Goal: Task Accomplishment & Management: Complete application form

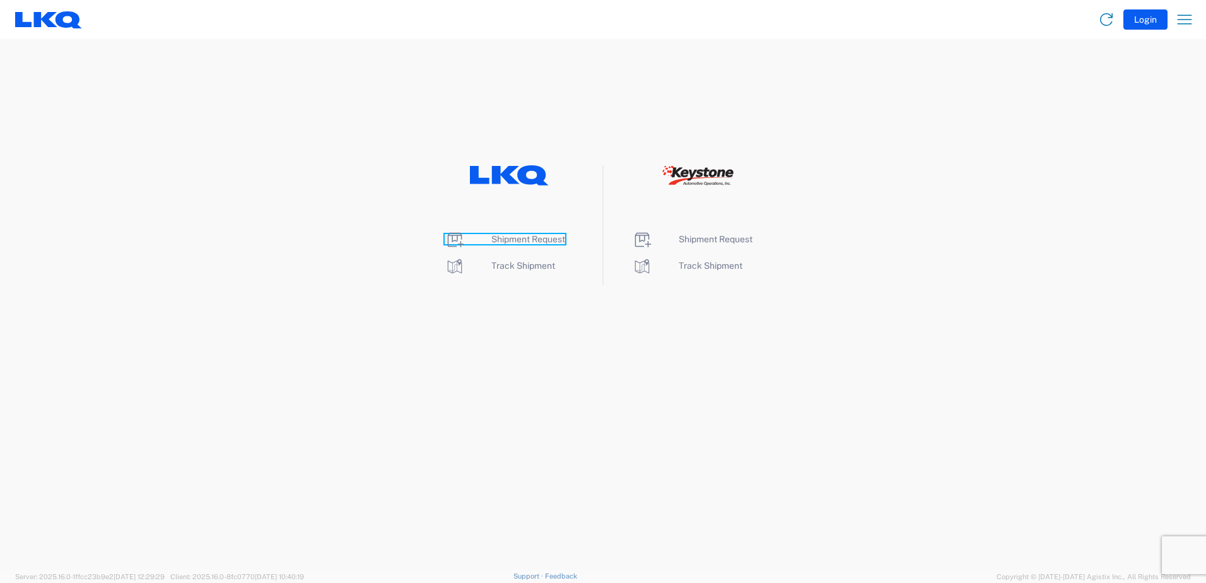
click at [510, 239] on span "Shipment Request" at bounding box center [528, 239] width 74 height 10
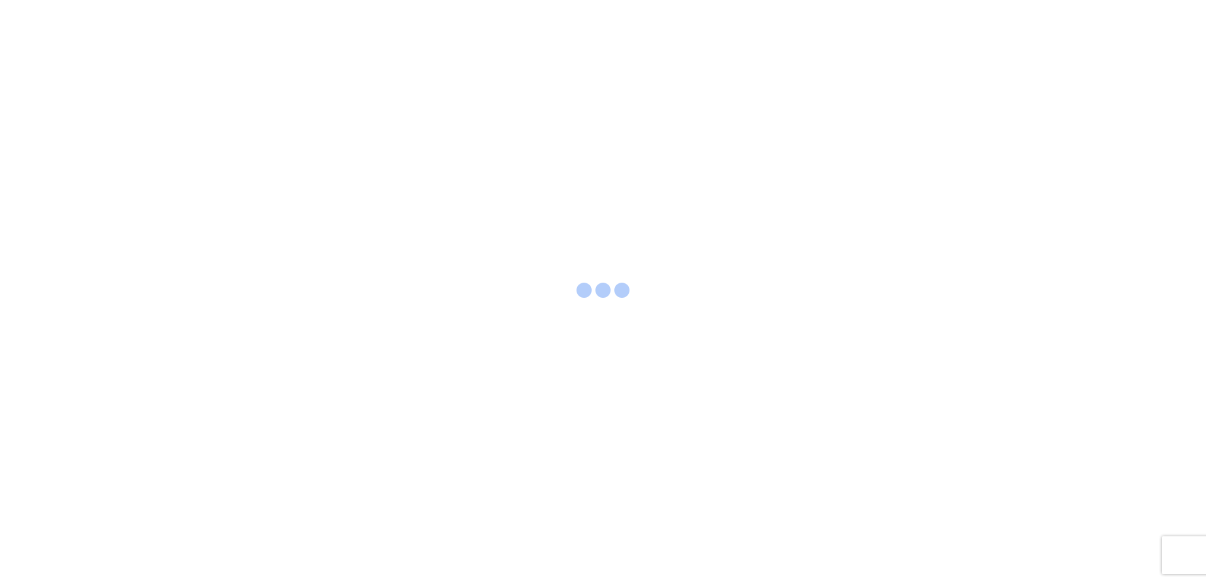
select select "FULL"
select select "LBS"
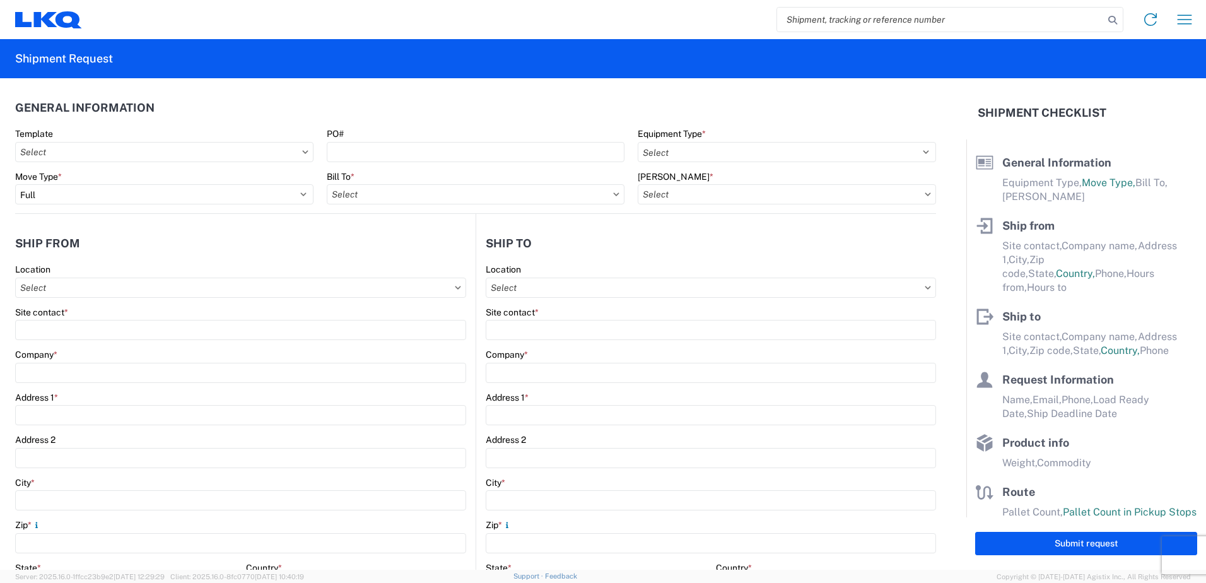
click at [789, 18] on input "search" at bounding box center [940, 20] width 327 height 24
type input "56193819"
click at [1111, 23] on icon at bounding box center [1113, 20] width 18 height 18
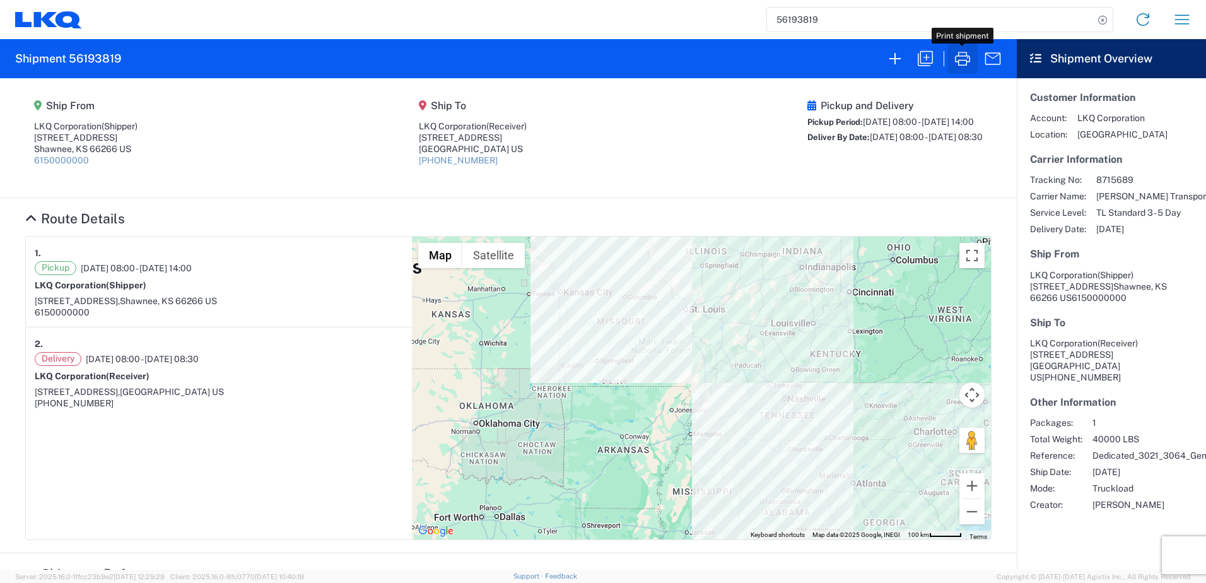
click at [966, 57] on icon "button" at bounding box center [962, 59] width 20 height 20
